Goal: Information Seeking & Learning: Learn about a topic

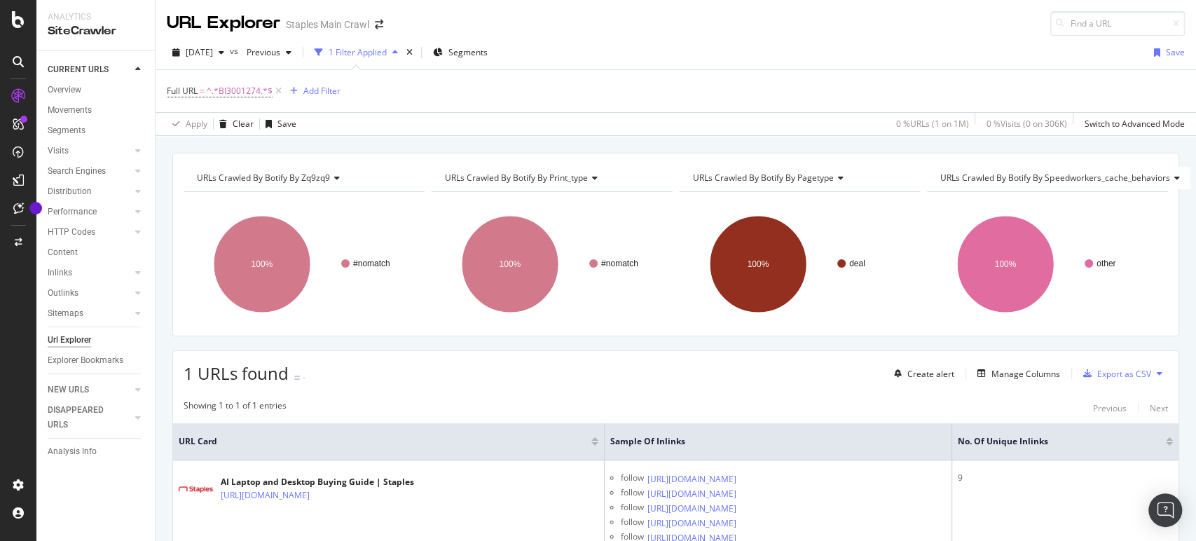
scroll to position [235, 0]
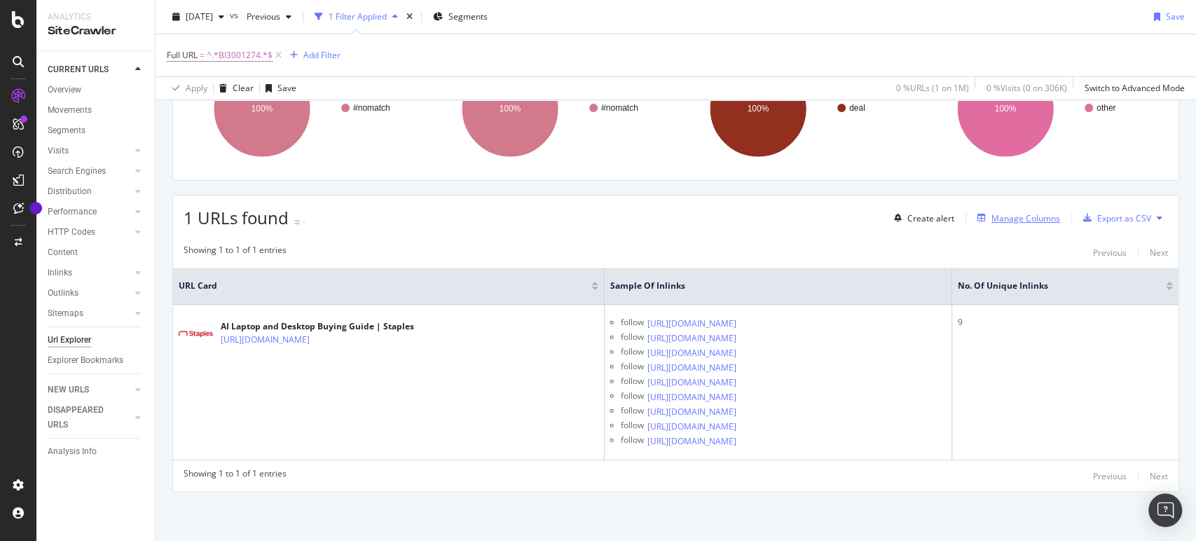
click at [1014, 212] on div "Manage Columns" at bounding box center [1025, 218] width 69 height 12
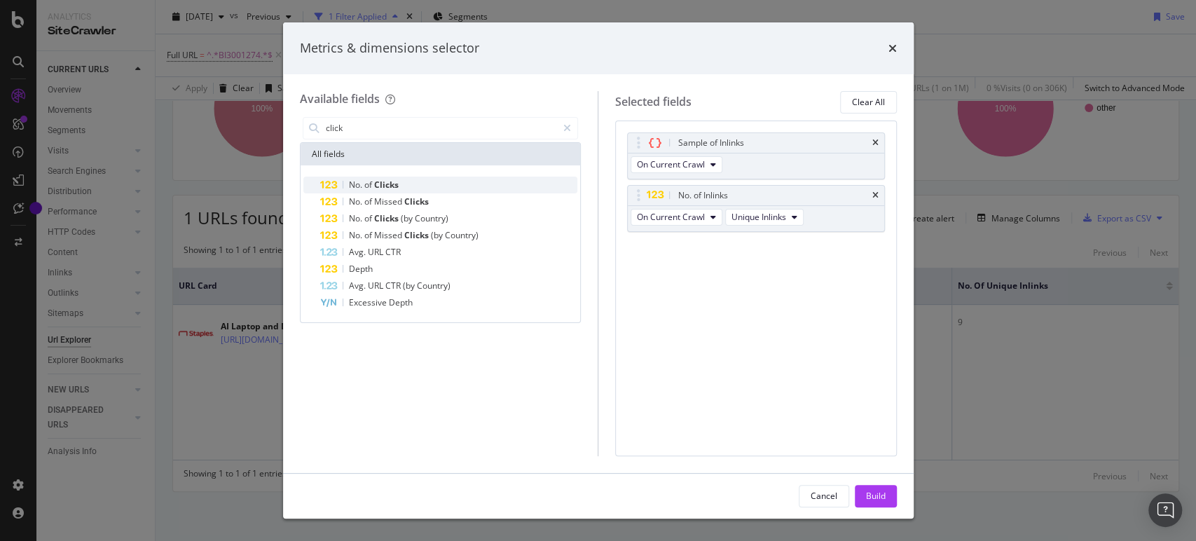
type input "click"
click at [368, 179] on span "of" at bounding box center [369, 185] width 10 height 12
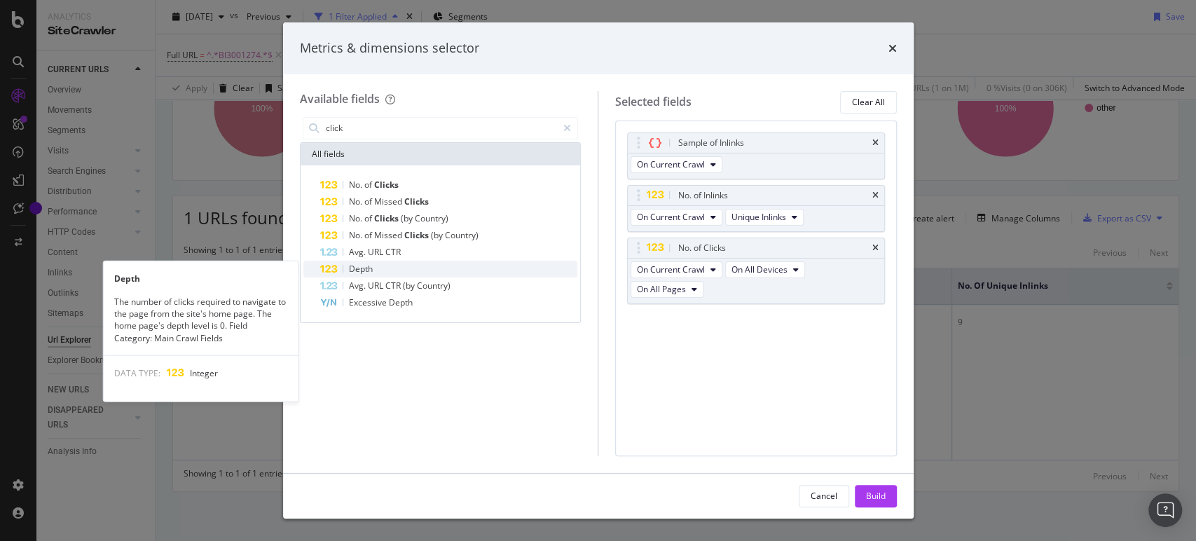
click at [364, 268] on span "Depth" at bounding box center [361, 269] width 24 height 12
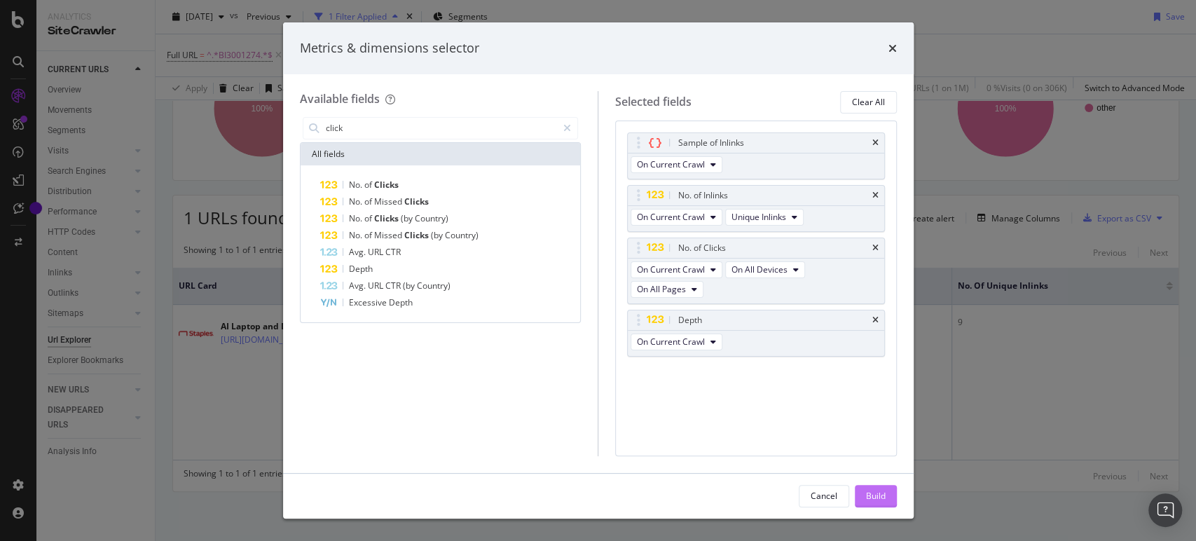
click at [870, 497] on div "Build" at bounding box center [876, 496] width 20 height 12
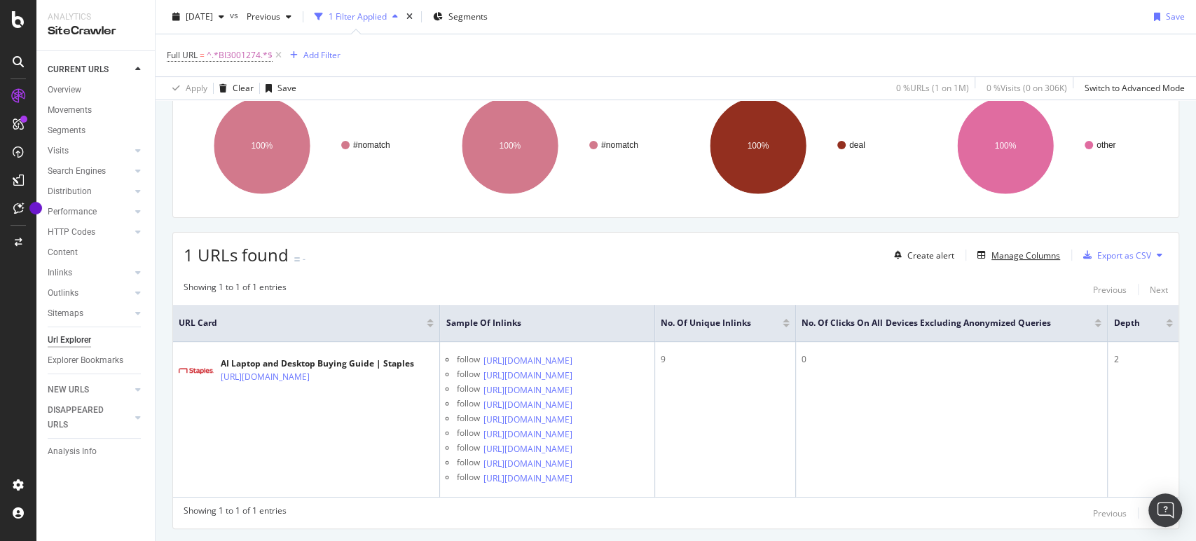
scroll to position [223, 0]
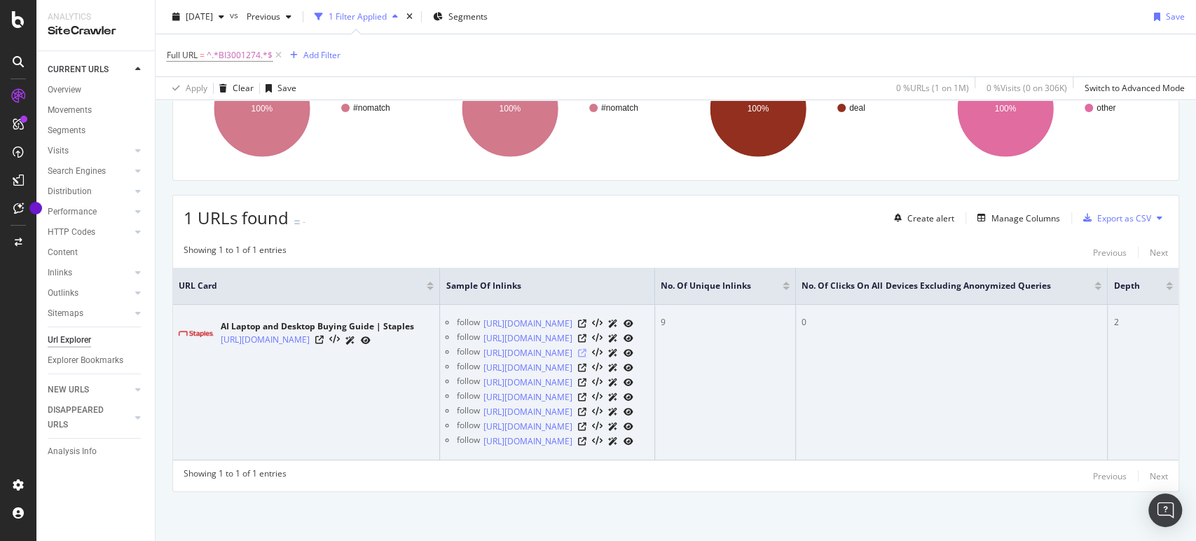
click at [586, 349] on icon at bounding box center [581, 353] width 8 height 8
click at [586, 334] on icon at bounding box center [581, 338] width 8 height 8
